Goal: Information Seeking & Learning: Find specific fact

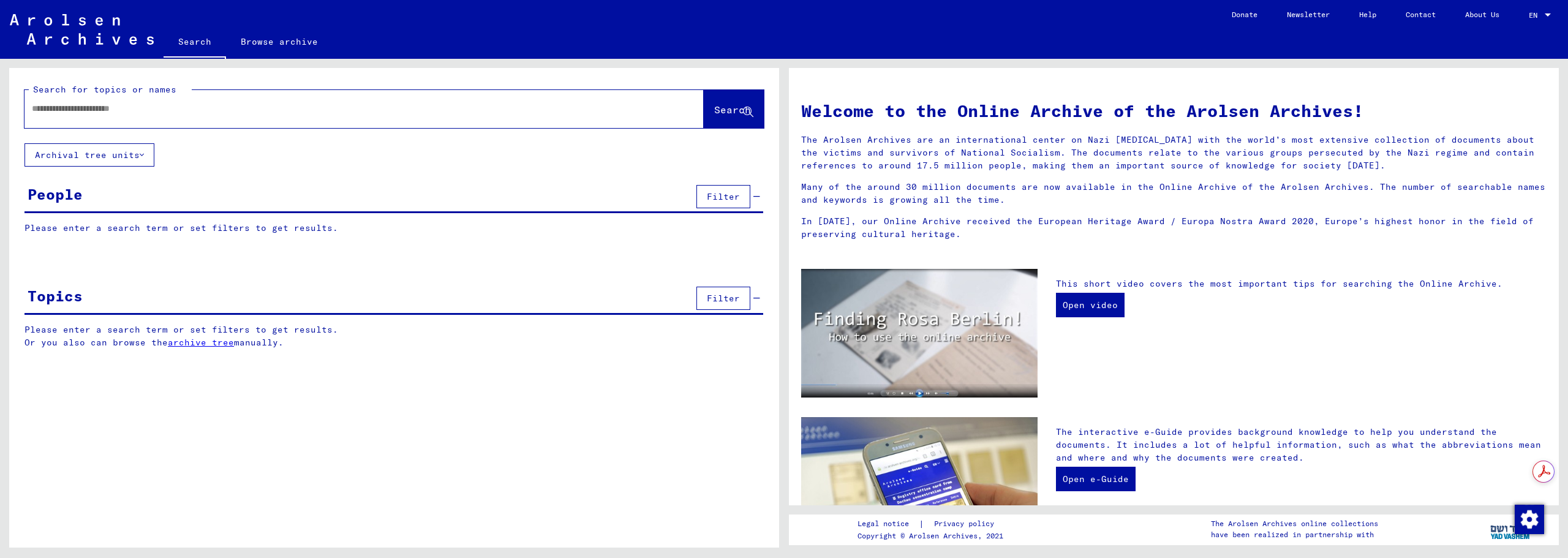
click at [258, 110] on input "text" at bounding box center [350, 109] width 635 height 13
type input "**********"
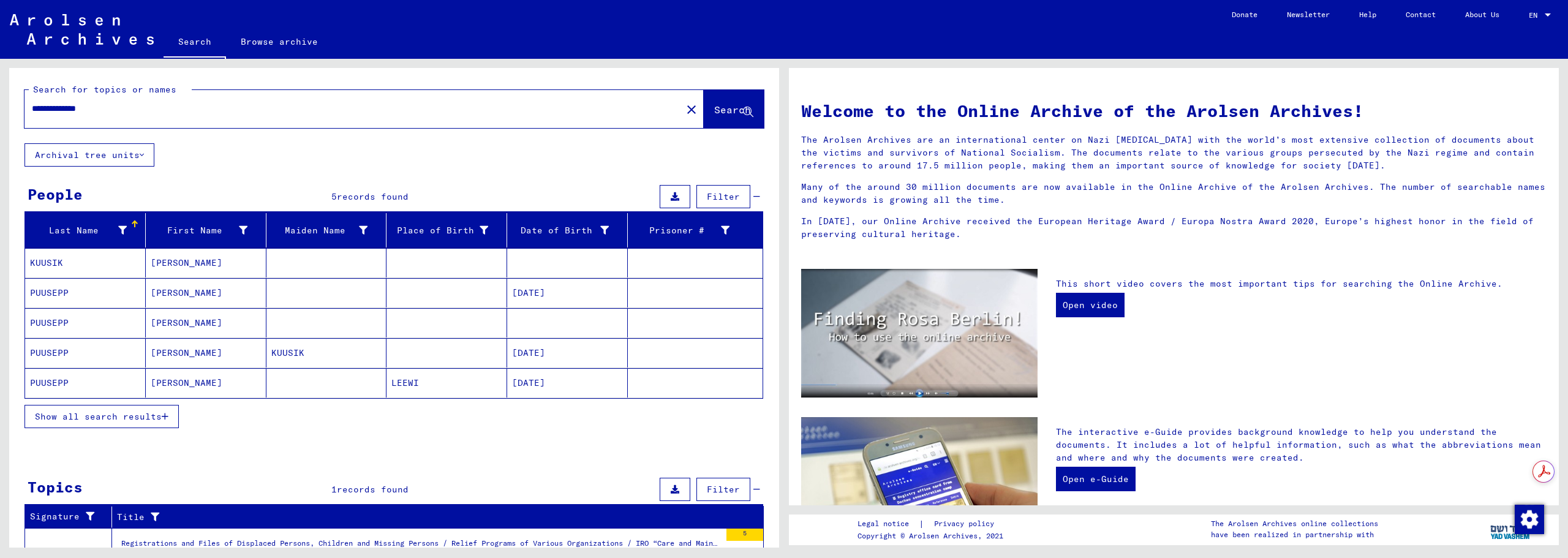
click at [257, 292] on mat-cell "[PERSON_NAME]" at bounding box center [206, 293] width 121 height 30
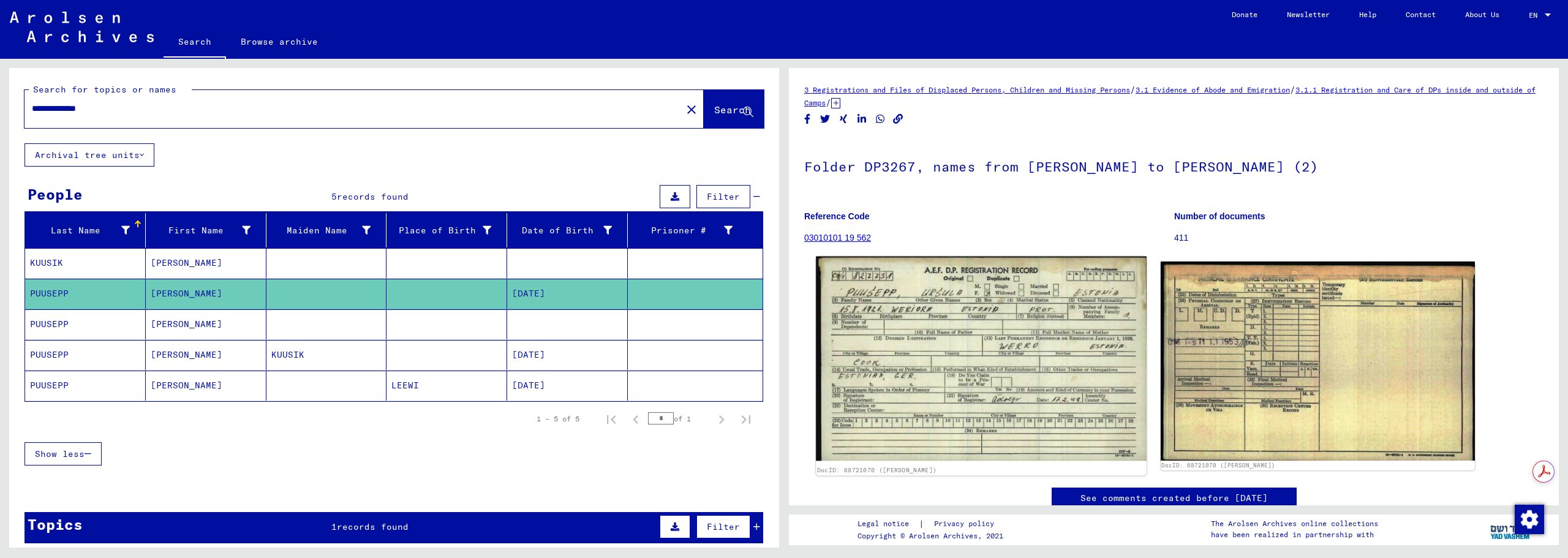
click at [935, 318] on img at bounding box center [981, 358] width 330 height 204
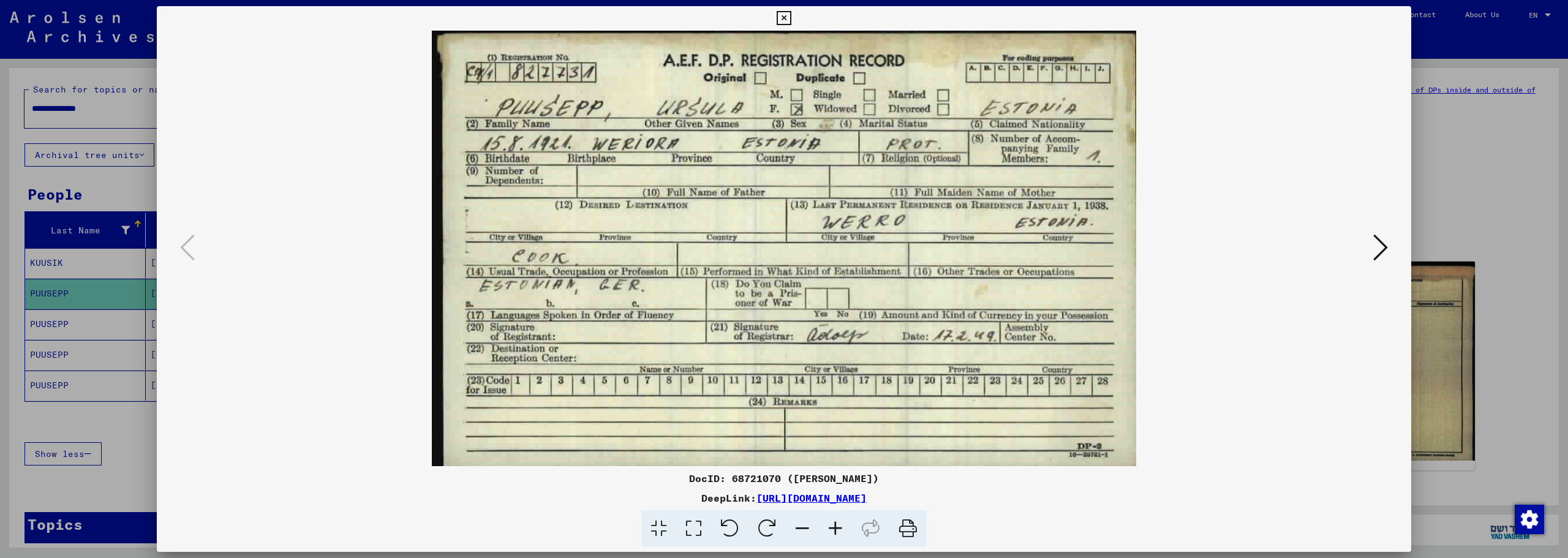
click at [782, 18] on icon at bounding box center [784, 18] width 14 height 15
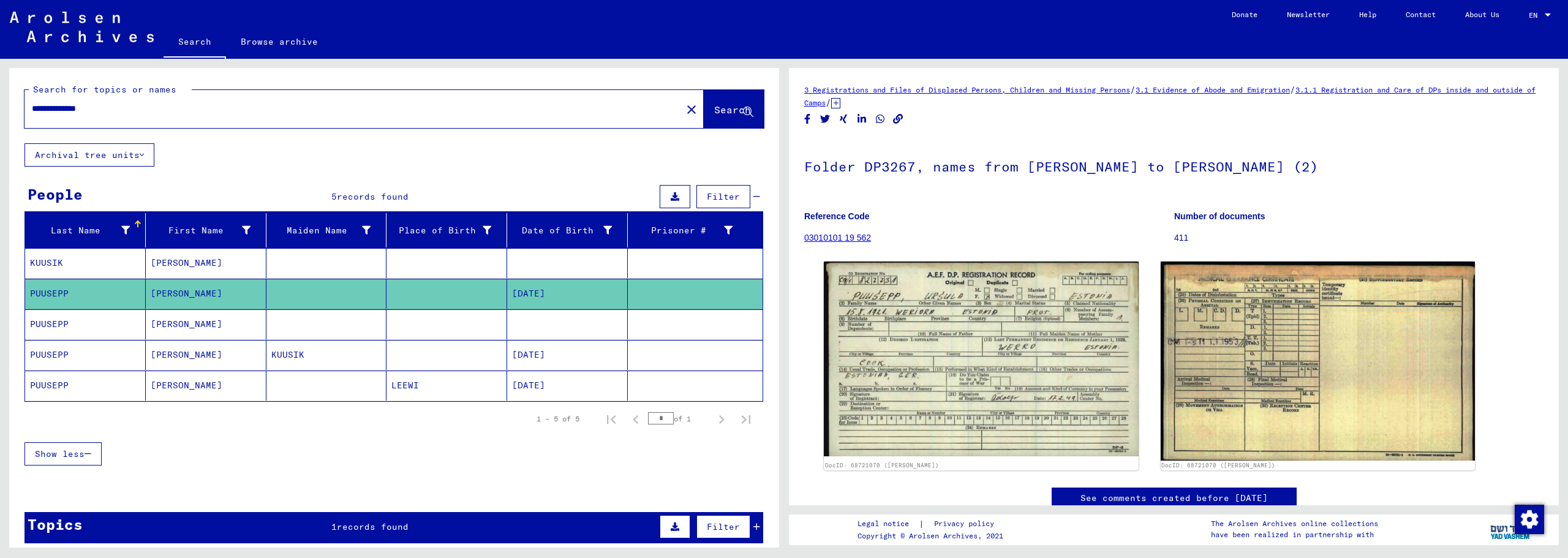
click at [221, 351] on mat-cell "[PERSON_NAME]" at bounding box center [206, 355] width 121 height 30
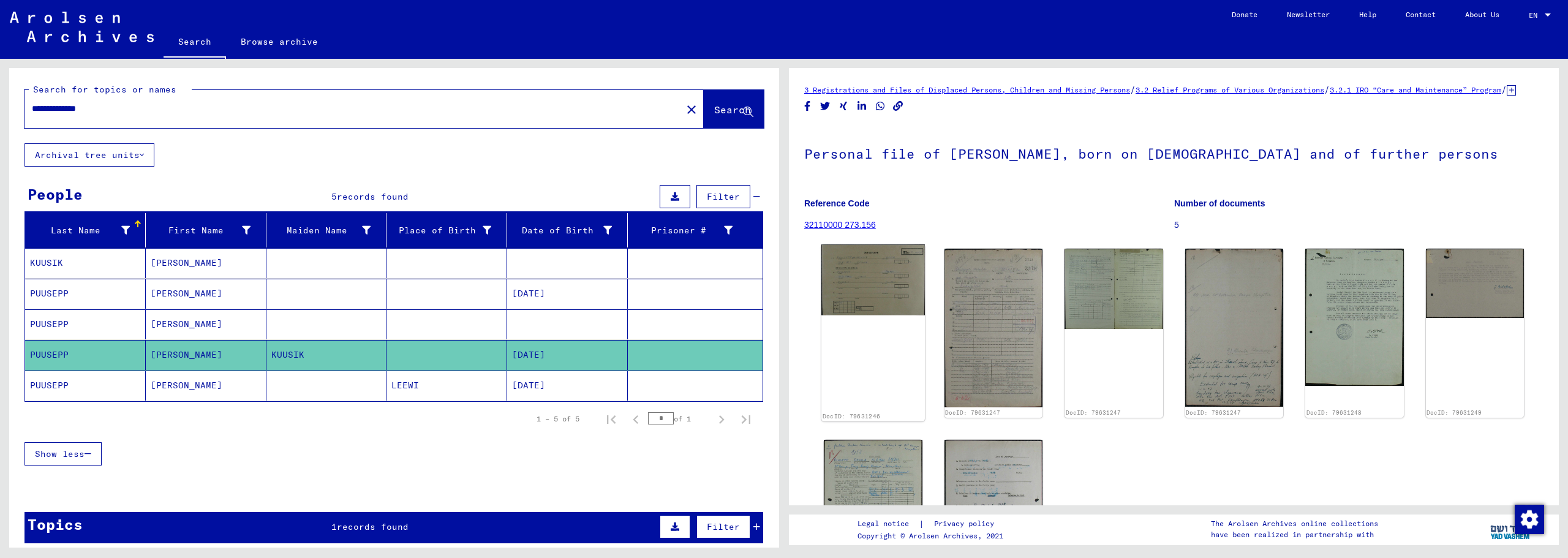
click at [869, 296] on img at bounding box center [873, 279] width 104 height 70
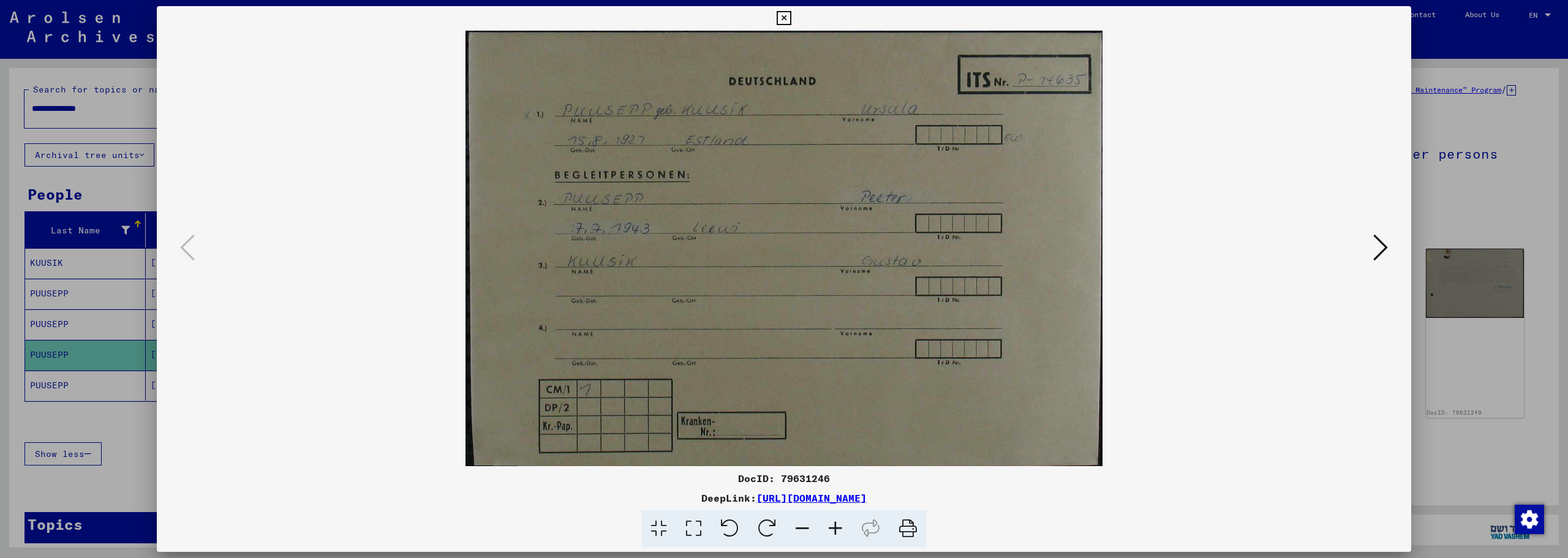
click at [1372, 240] on button at bounding box center [1381, 248] width 22 height 35
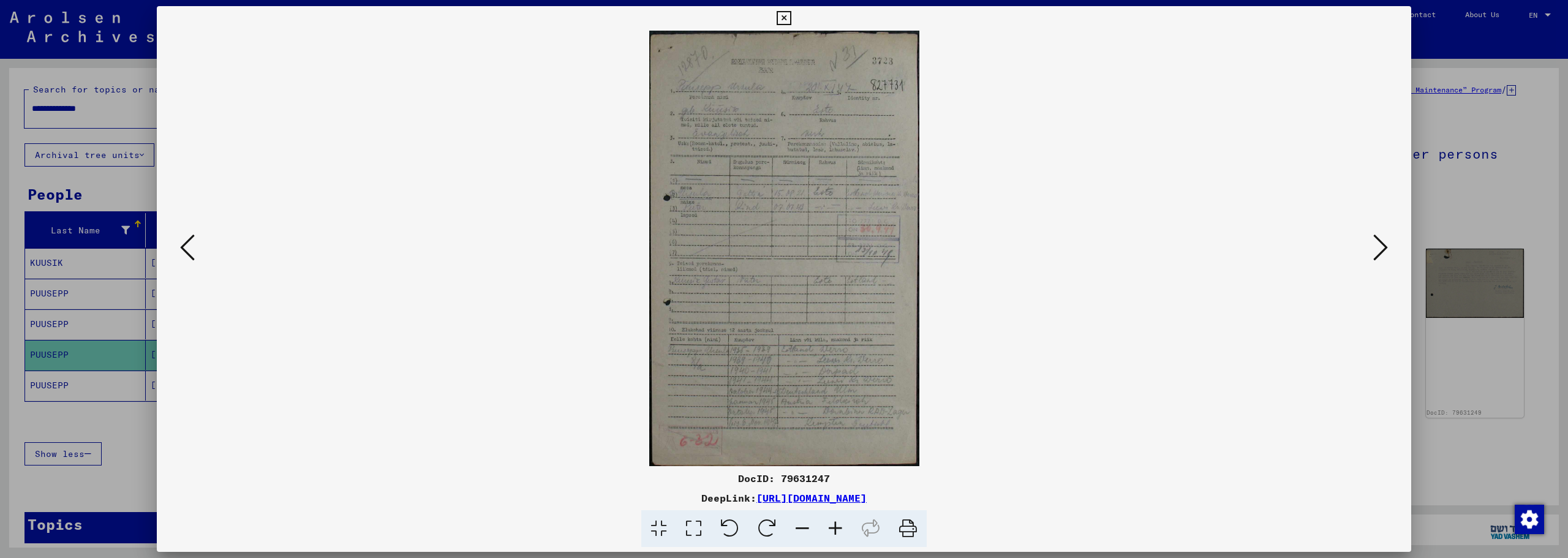
click at [829, 525] on icon at bounding box center [835, 529] width 33 height 38
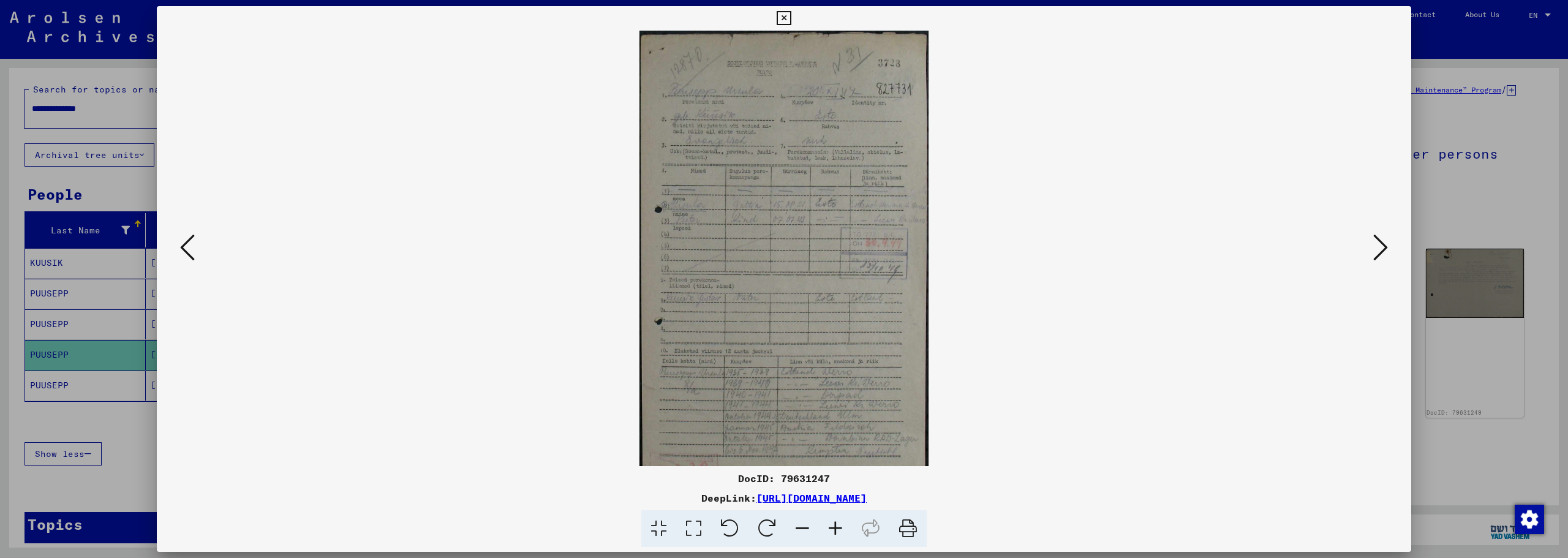
click at [829, 525] on icon at bounding box center [835, 529] width 33 height 38
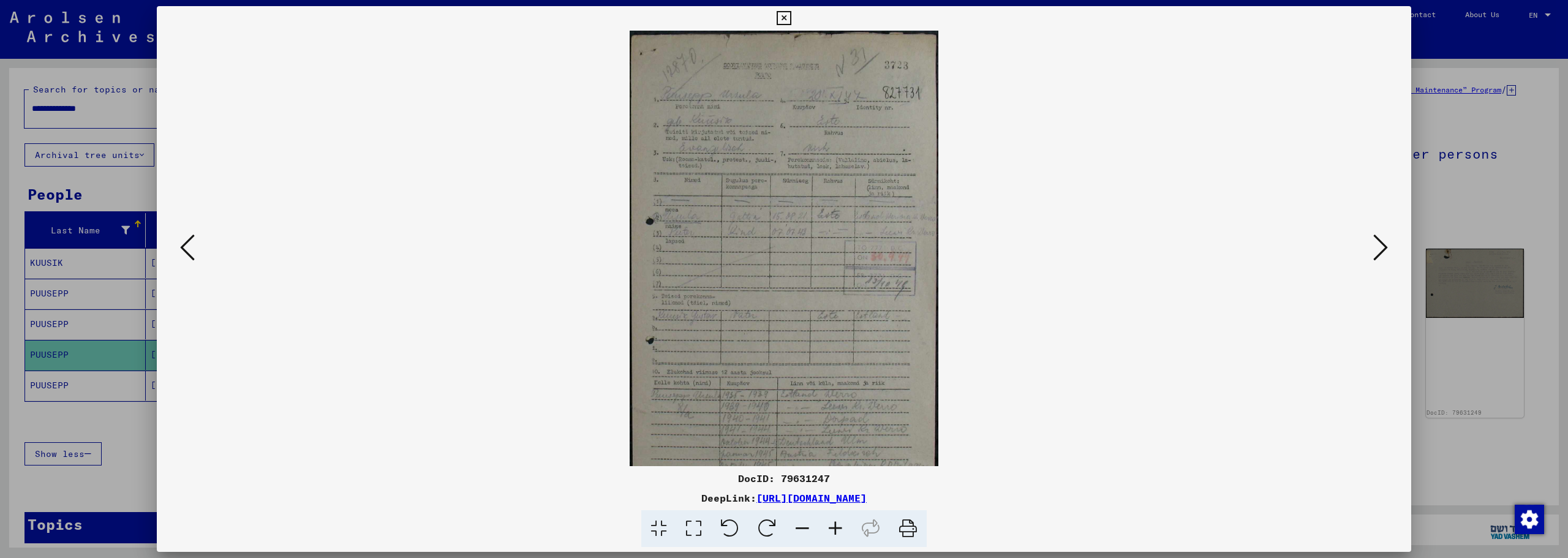
click at [829, 525] on icon at bounding box center [835, 529] width 33 height 38
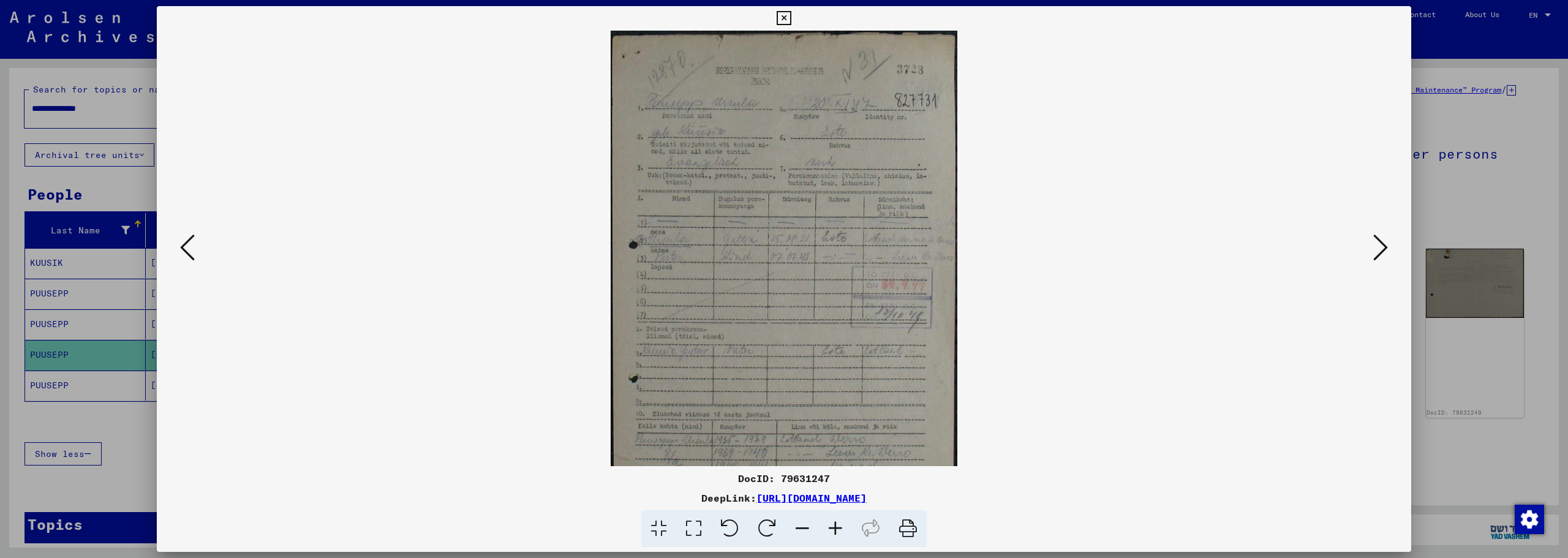
click at [829, 525] on icon at bounding box center [835, 529] width 33 height 38
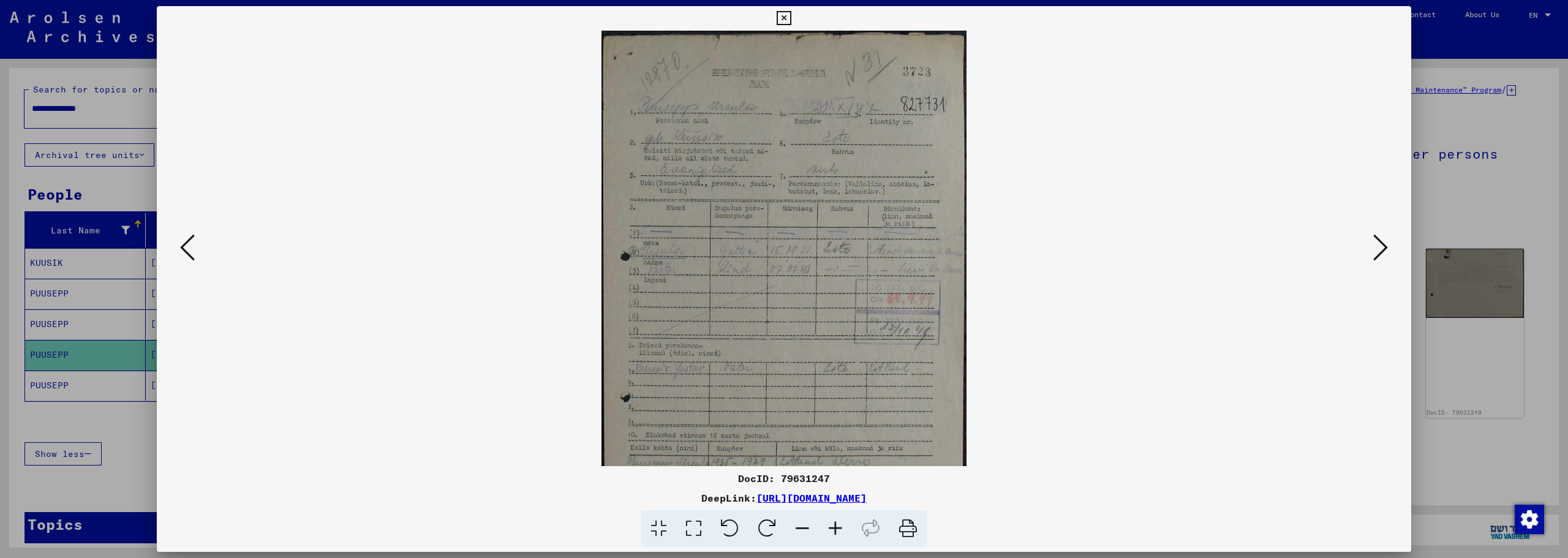
click at [829, 525] on icon at bounding box center [835, 529] width 33 height 38
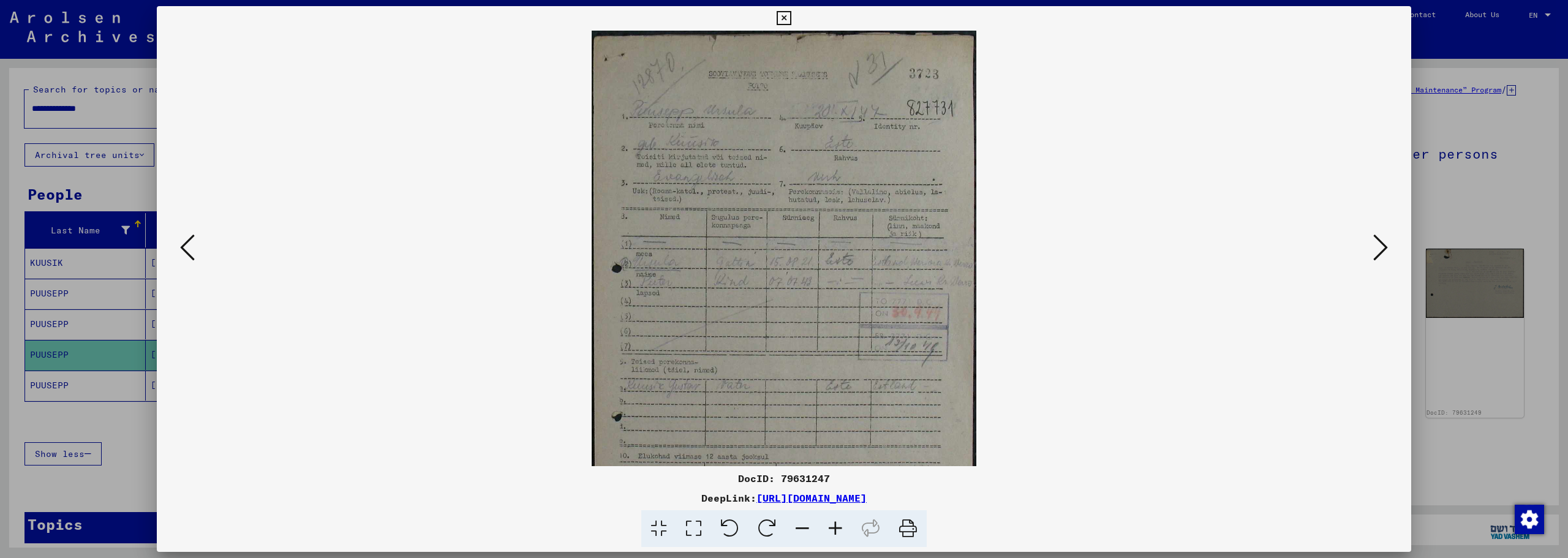
click at [829, 525] on icon at bounding box center [835, 529] width 33 height 38
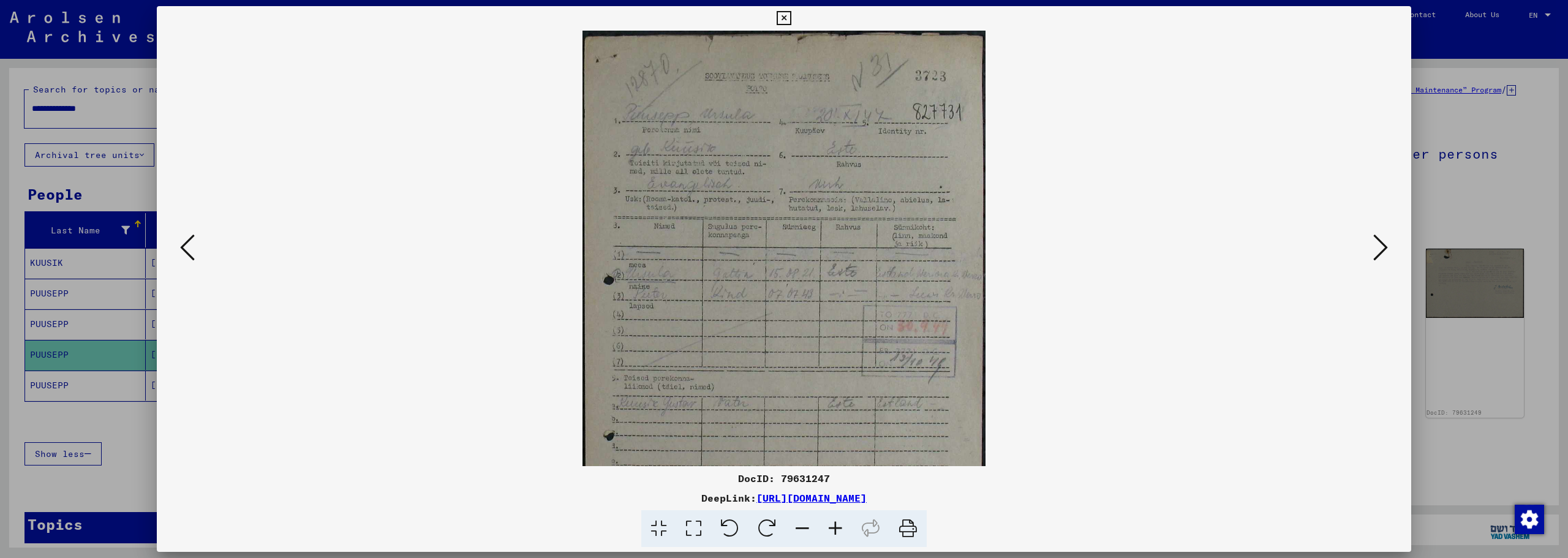
click at [829, 525] on icon at bounding box center [835, 529] width 33 height 38
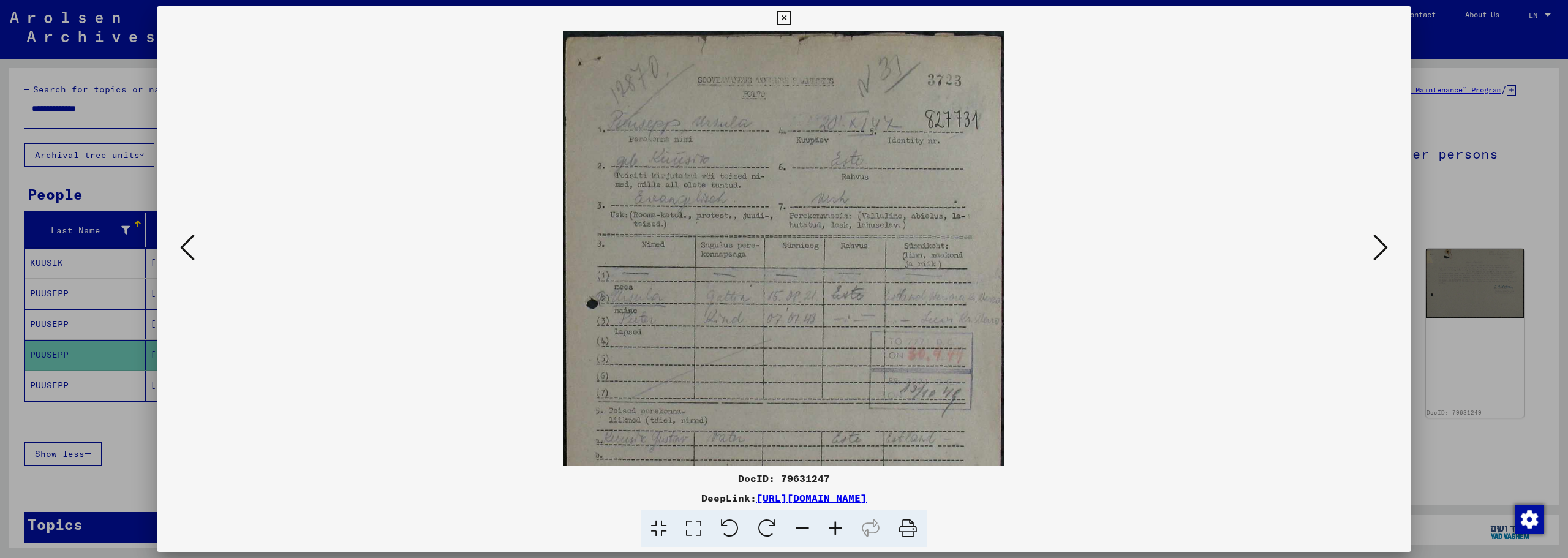
click at [829, 525] on icon at bounding box center [835, 529] width 33 height 38
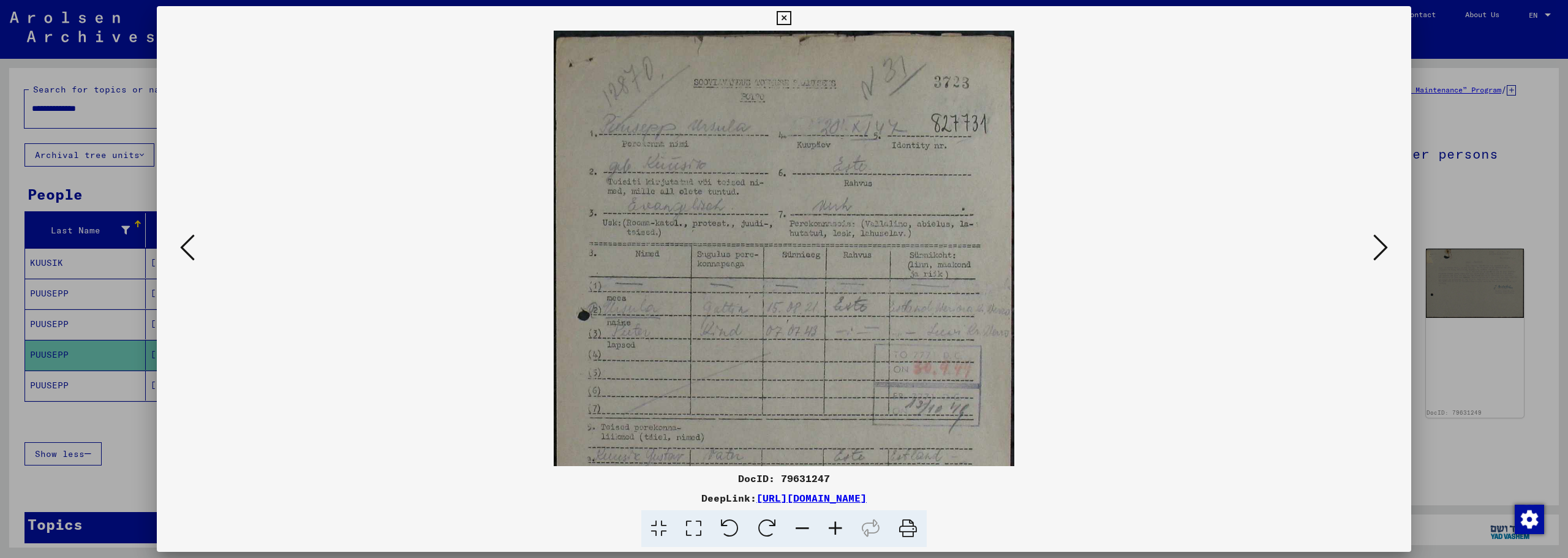
click at [829, 525] on icon at bounding box center [835, 529] width 33 height 38
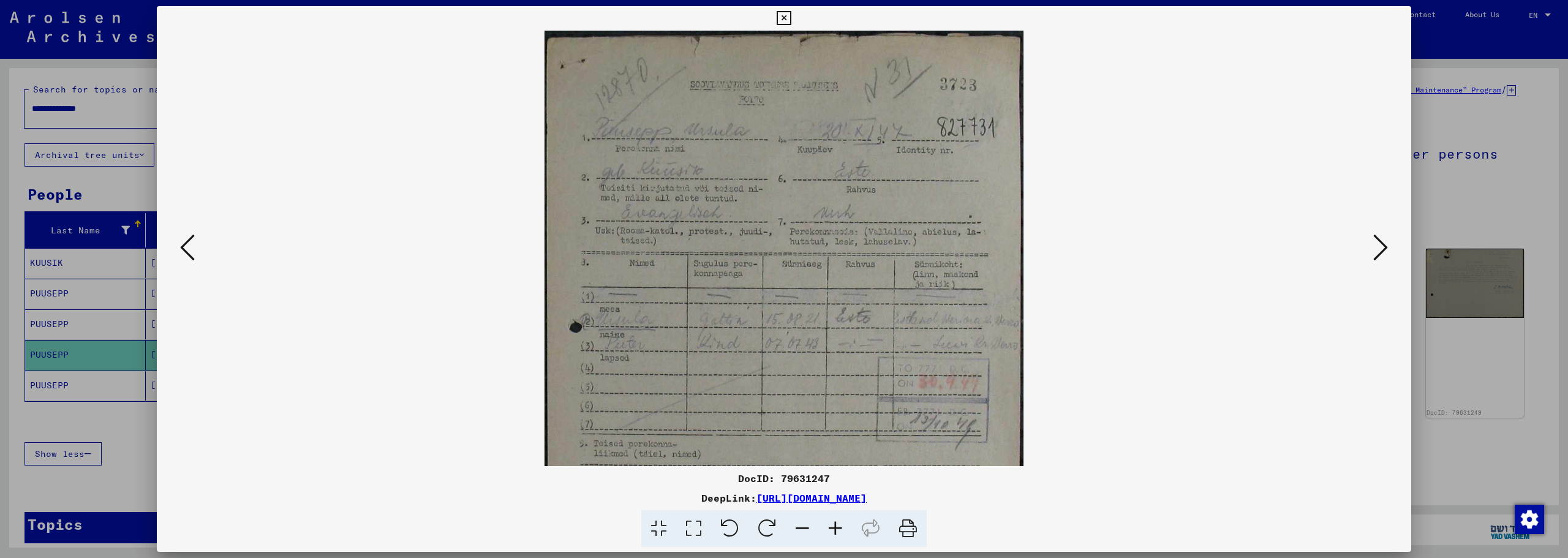
click at [783, 16] on icon at bounding box center [784, 18] width 14 height 15
